Goal: Transaction & Acquisition: Obtain resource

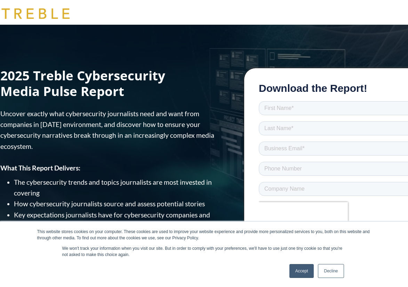
scroll to position [22, 0]
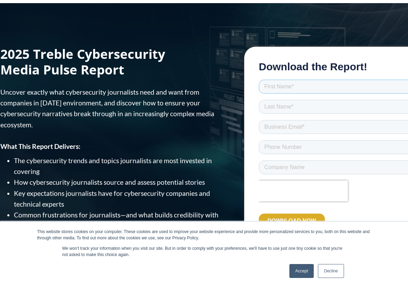
click at [276, 90] on input "text" at bounding box center [340, 86] width 162 height 14
type input "[PERSON_NAME]"
click at [284, 108] on input "text" at bounding box center [340, 106] width 162 height 14
type input "[PERSON_NAME]"
drag, startPoint x: 286, startPoint y: 128, endPoint x: 291, endPoint y: 131, distance: 6.1
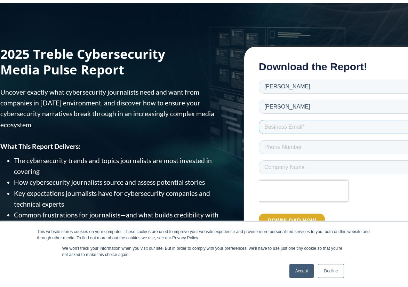
click at [286, 128] on input "email" at bounding box center [340, 127] width 162 height 14
type input "[PERSON_NAME][EMAIL_ADDRESS][PERSON_NAME][DOMAIN_NAME]"
drag, startPoint x: 296, startPoint y: 148, endPoint x: 288, endPoint y: 146, distance: 8.4
click at [296, 148] on input "tel" at bounding box center [340, 147] width 162 height 14
type input "15127846351"
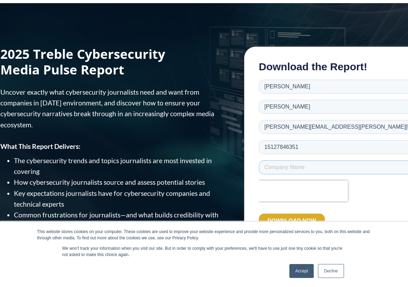
click at [292, 168] on input "text" at bounding box center [340, 167] width 162 height 14
type input "Sysdig"
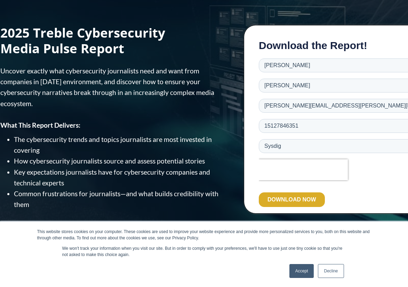
click at [278, 57] on form "Download the Report! [PERSON_NAME] [PERSON_NAME][EMAIL_ADDRESS][PERSON_NAME][DO…" at bounding box center [340, 125] width 162 height 173
click at [294, 104] on input "[PERSON_NAME][EMAIL_ADDRESS][PERSON_NAME][DOMAIN_NAME]" at bounding box center [340, 105] width 162 height 14
drag, startPoint x: 296, startPoint y: 205, endPoint x: 286, endPoint y: 197, distance: 13.0
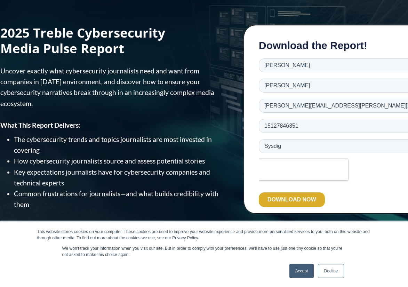
click at [296, 205] on input "DOWNLOAD NOW" at bounding box center [292, 199] width 66 height 15
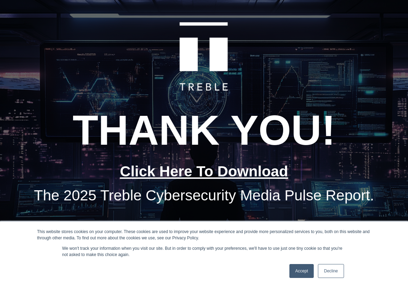
click at [230, 172] on link "Click Here To Download" at bounding box center [204, 171] width 168 height 16
